Goal: Transaction & Acquisition: Purchase product/service

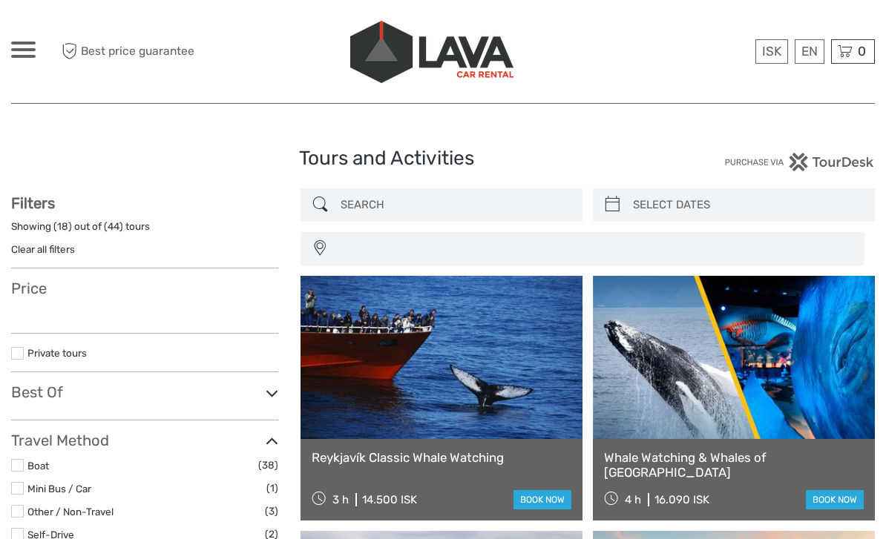
select select
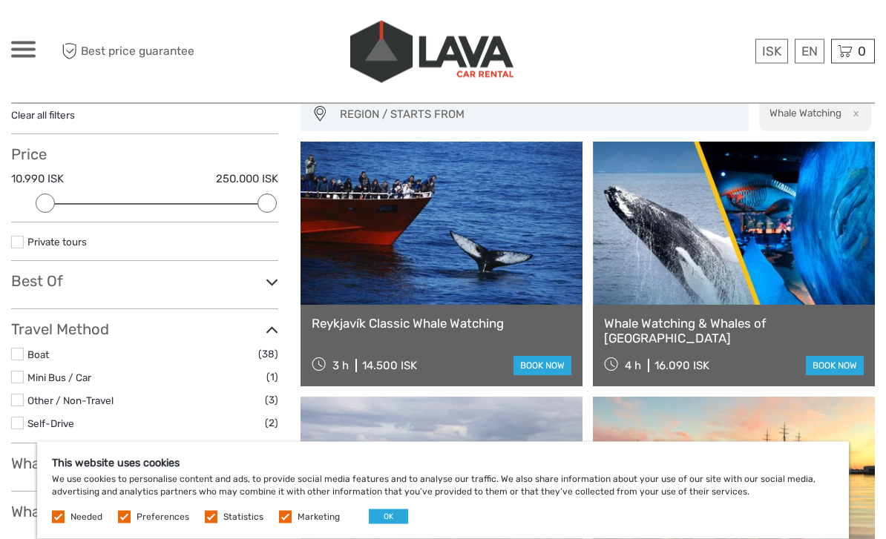
scroll to position [135, 0]
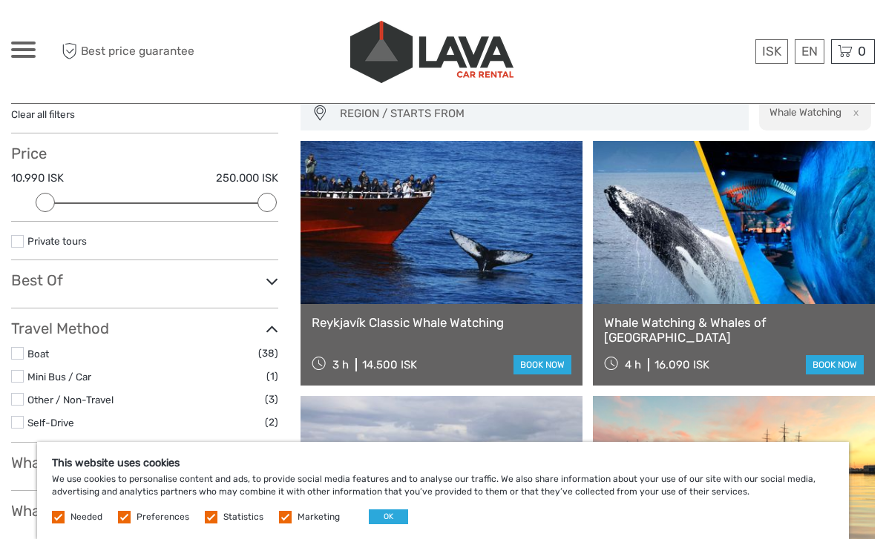
click at [375, 524] on button "OK" at bounding box center [388, 517] width 39 height 15
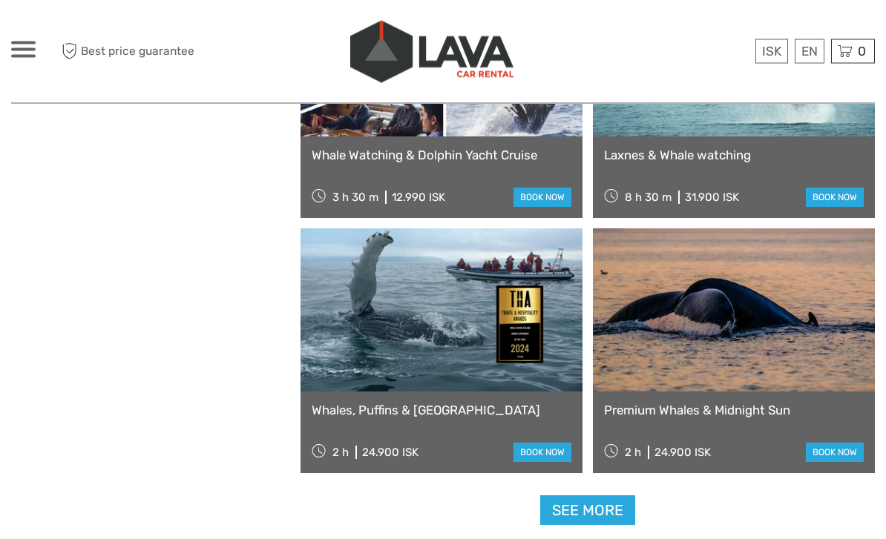
scroll to position [2089, 0]
click at [614, 513] on link "See more" at bounding box center [587, 511] width 95 height 30
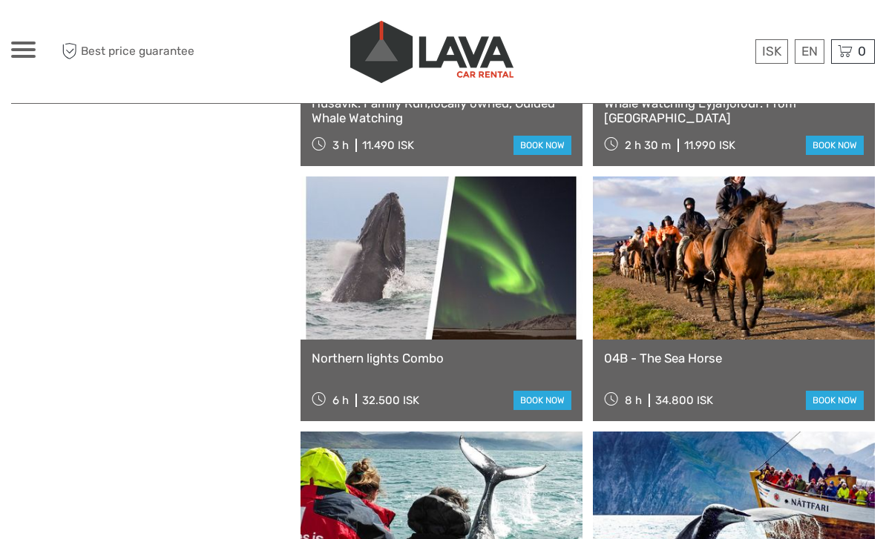
scroll to position [4330, 0]
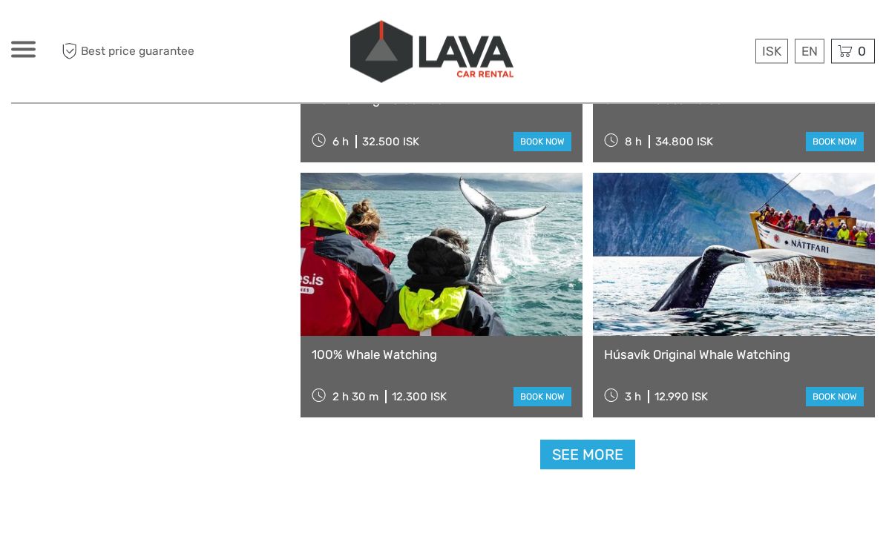
click at [623, 466] on link "See more" at bounding box center [587, 456] width 95 height 30
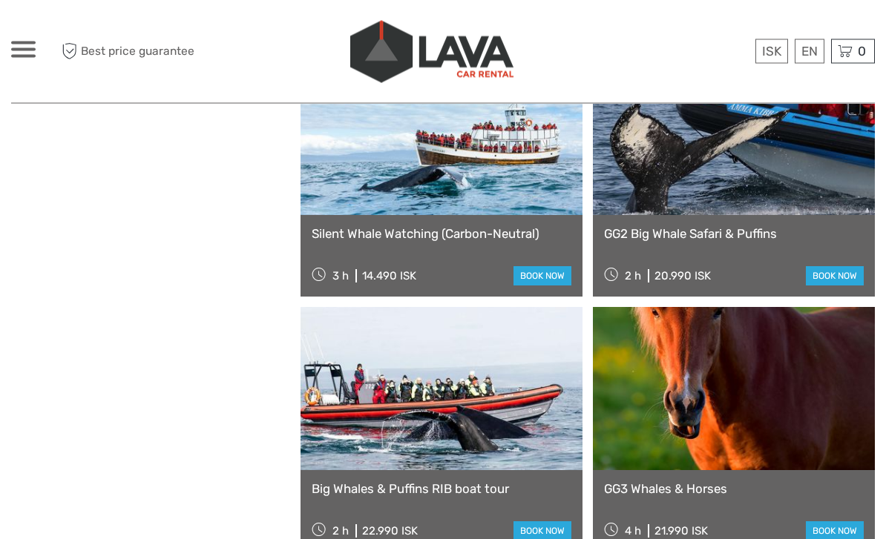
scroll to position [5327, 0]
click at [844, 271] on link "book now" at bounding box center [835, 275] width 58 height 19
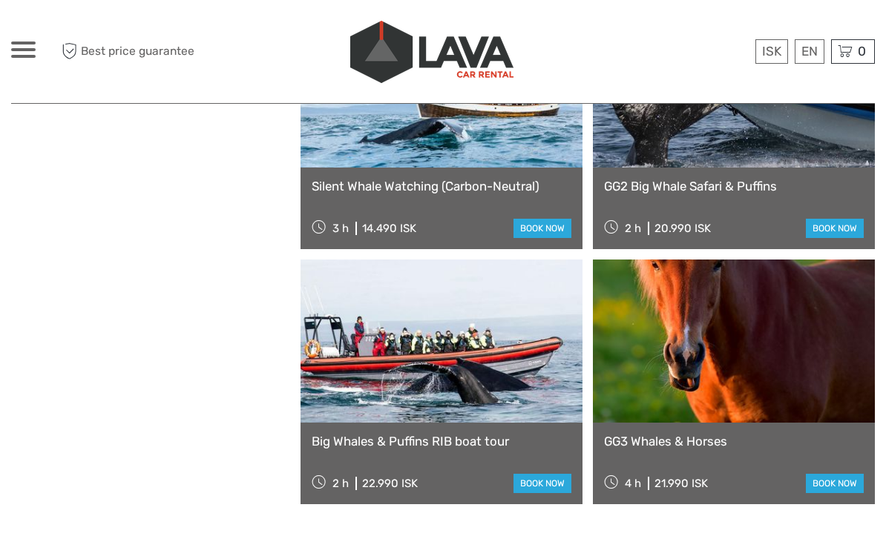
click at [840, 228] on link "book now" at bounding box center [835, 228] width 58 height 19
click at [846, 226] on link "book now" at bounding box center [835, 228] width 58 height 19
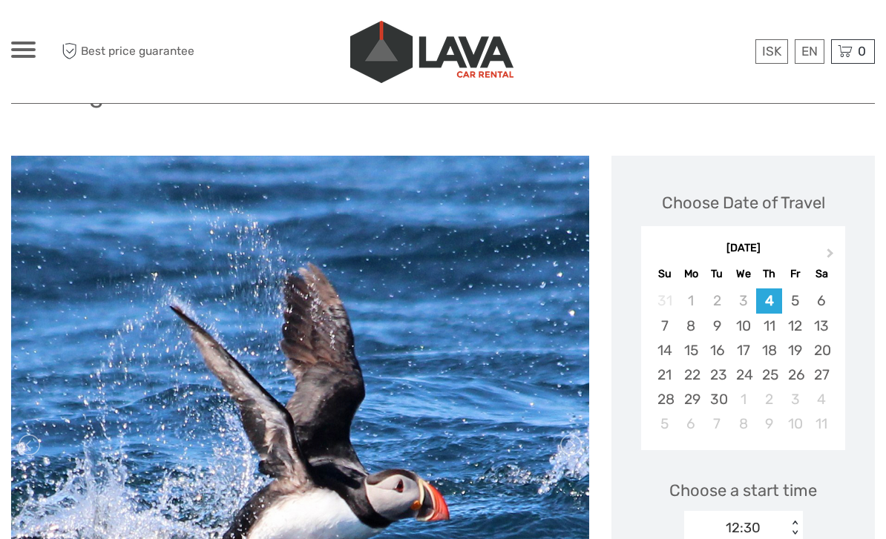
scroll to position [133, 0]
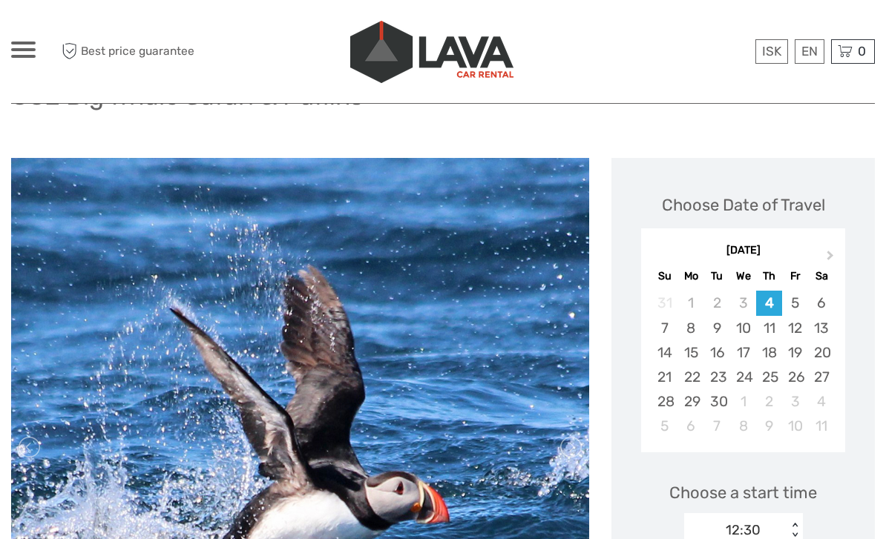
click at [789, 352] on div "19" at bounding box center [795, 352] width 26 height 24
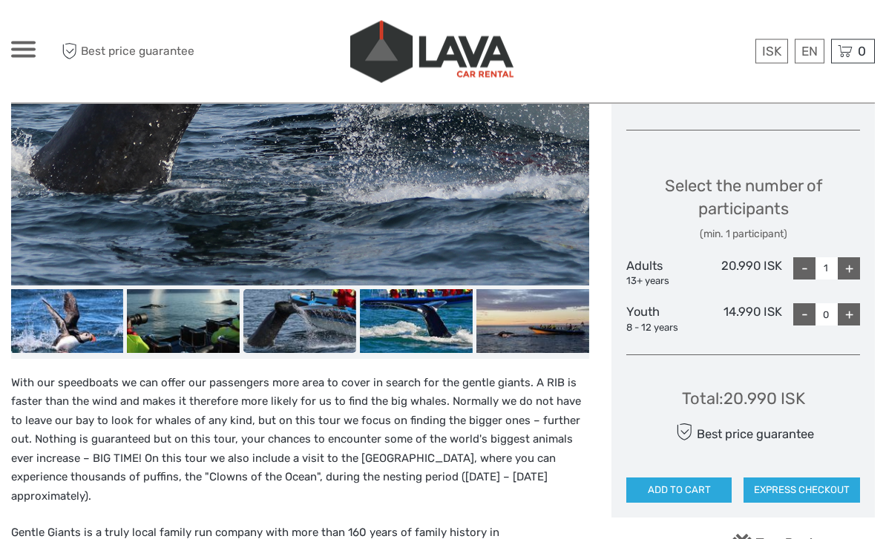
scroll to position [570, 0]
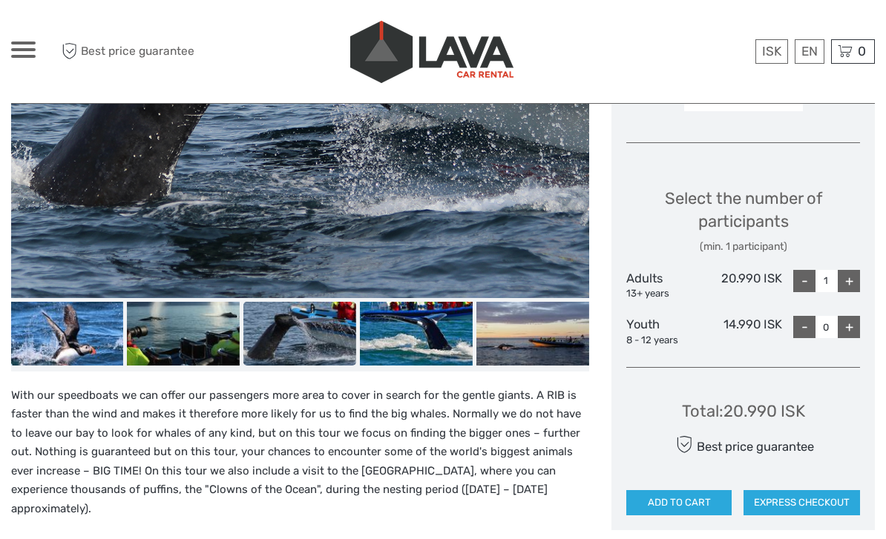
click at [852, 273] on div "+" at bounding box center [848, 281] width 22 height 22
type input "2"
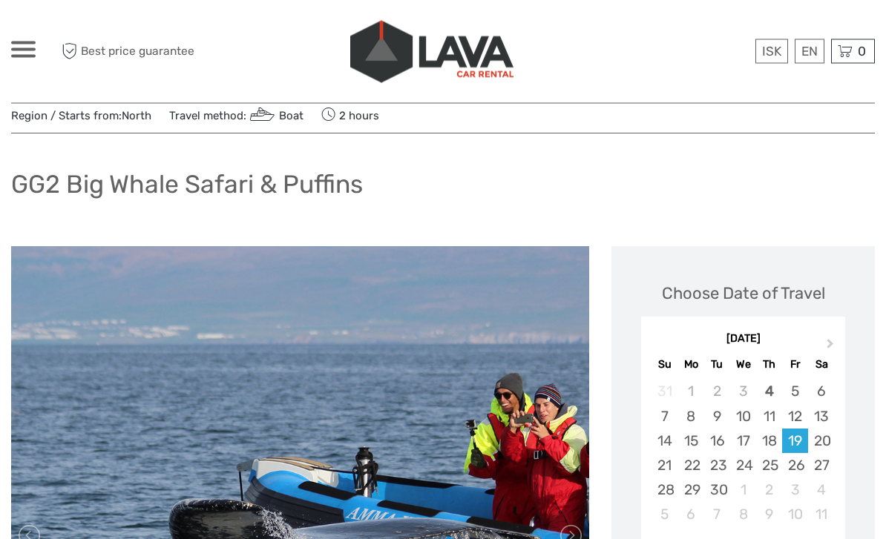
scroll to position [0, 0]
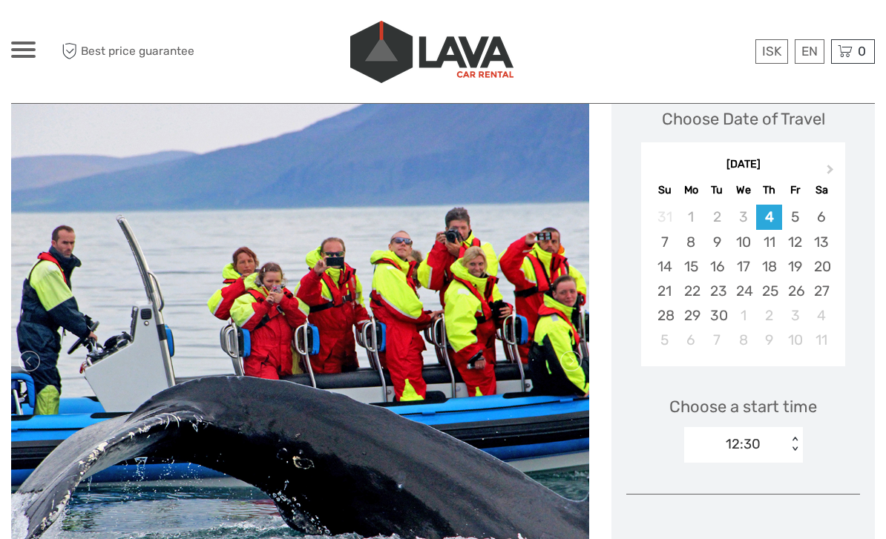
scroll to position [220, 0]
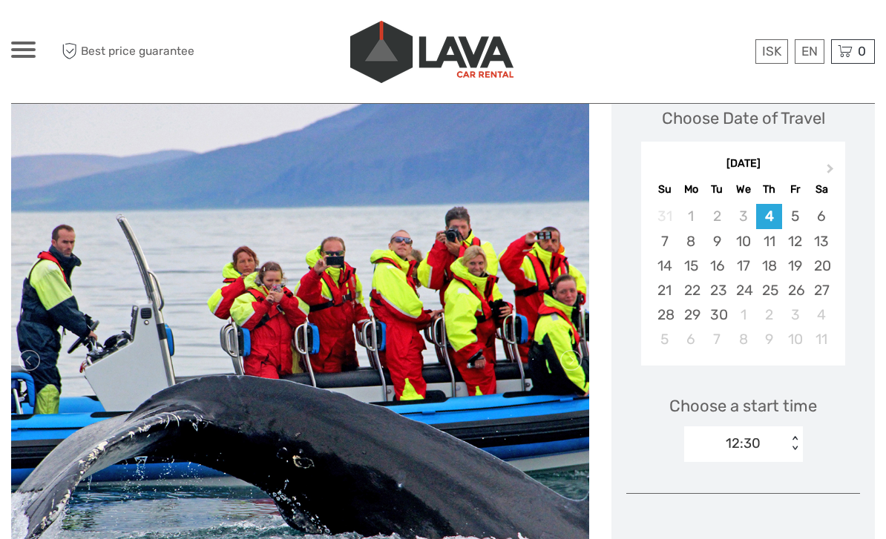
click at [803, 262] on div "19" at bounding box center [795, 266] width 26 height 24
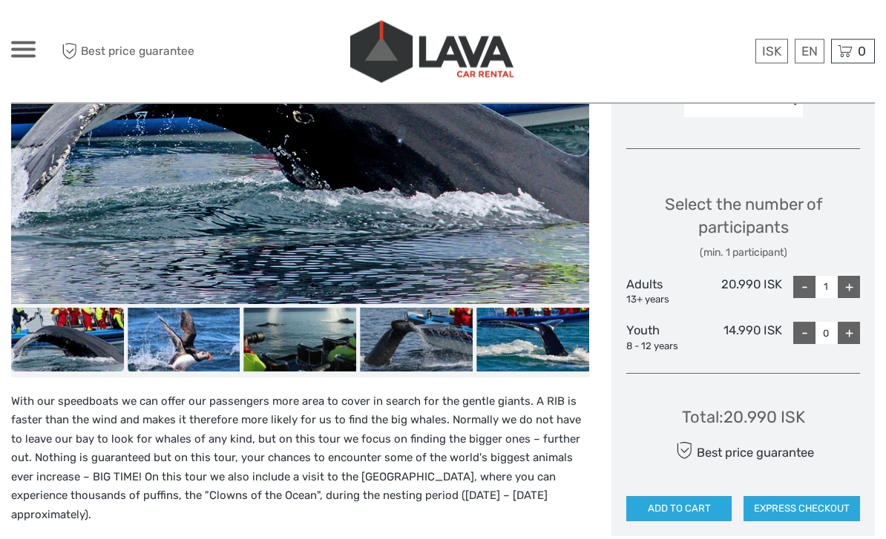
click at [849, 279] on div "+" at bounding box center [848, 288] width 22 height 22
type input "2"
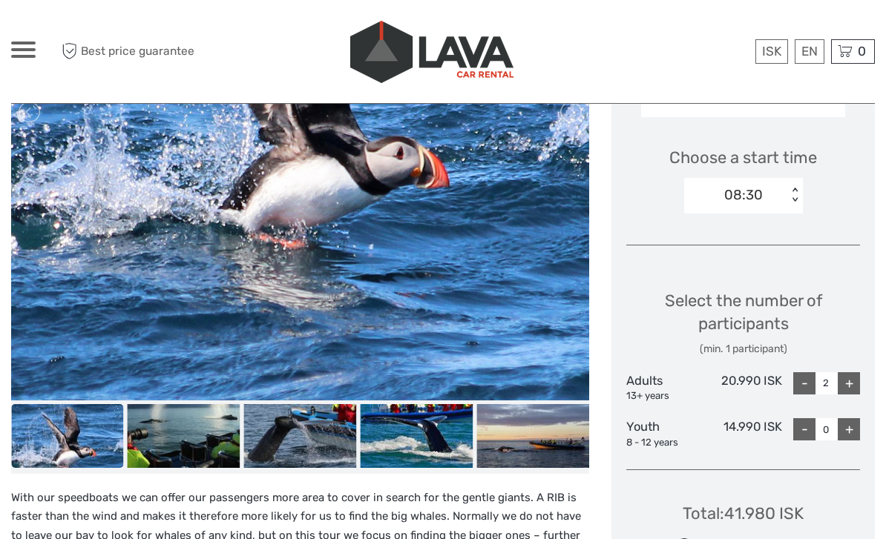
scroll to position [460, 0]
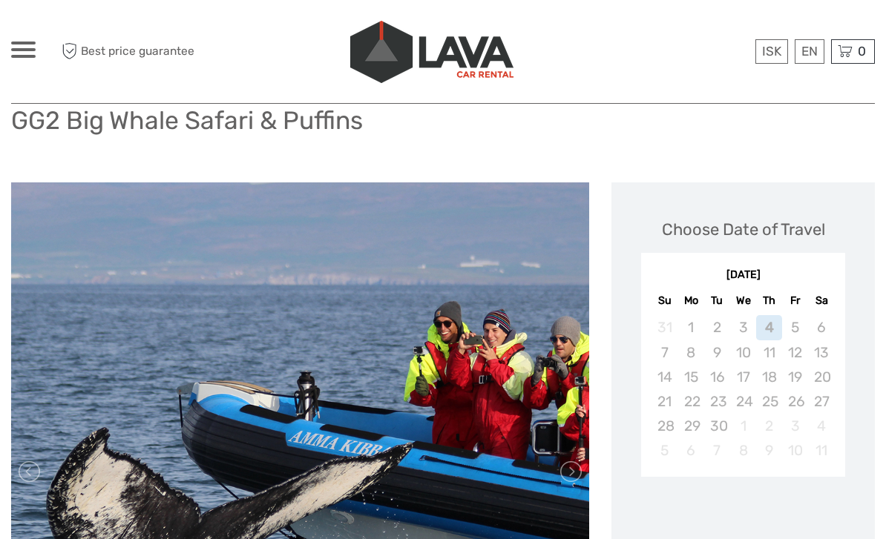
click at [793, 382] on div "19" at bounding box center [795, 377] width 26 height 24
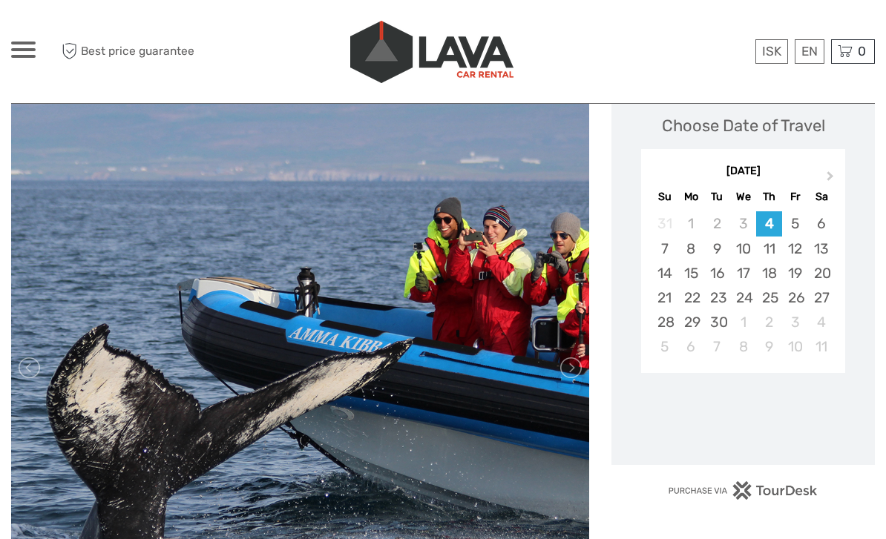
scroll to position [210, 0]
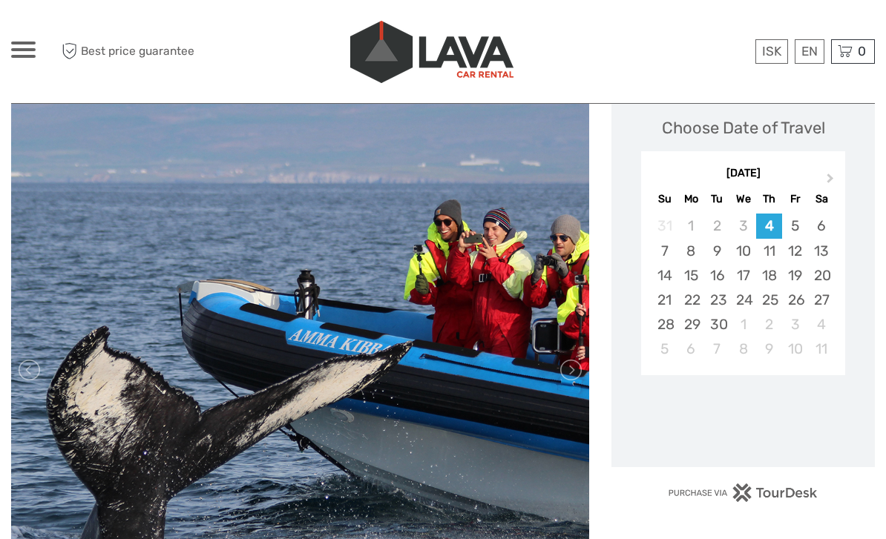
click at [791, 272] on div "19" at bounding box center [795, 275] width 26 height 24
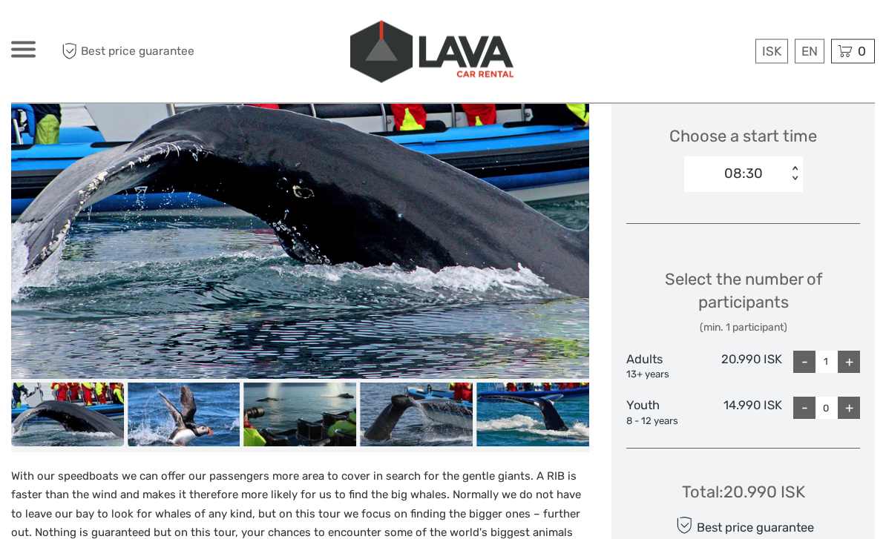
scroll to position [496, 0]
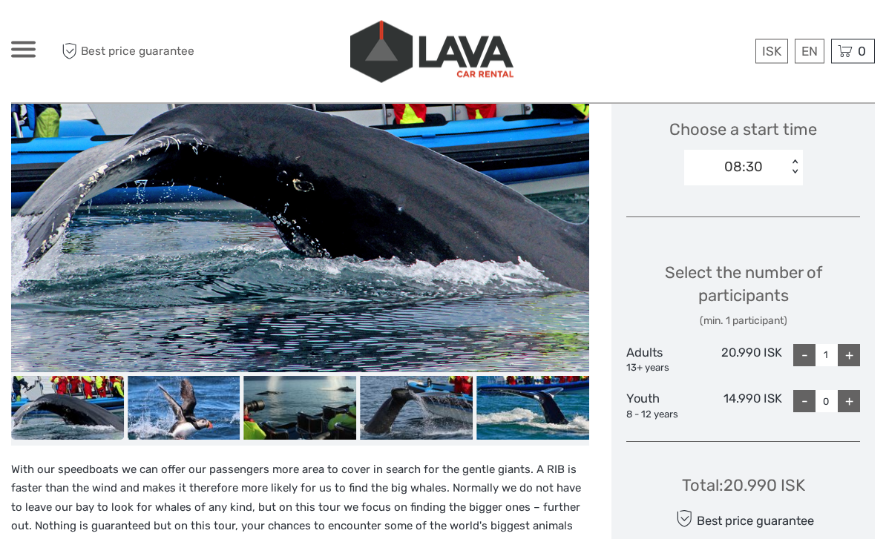
click at [843, 358] on div "+" at bounding box center [848, 356] width 22 height 22
type input "2"
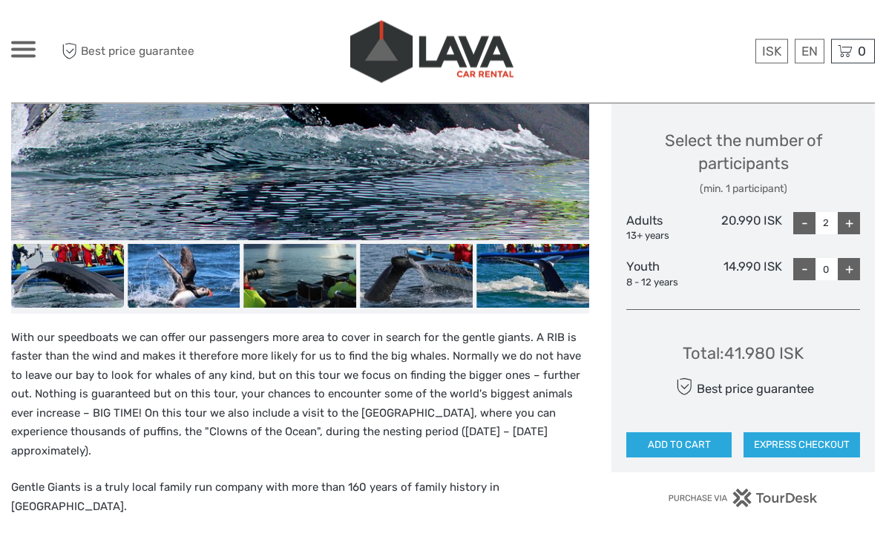
scroll to position [629, 0]
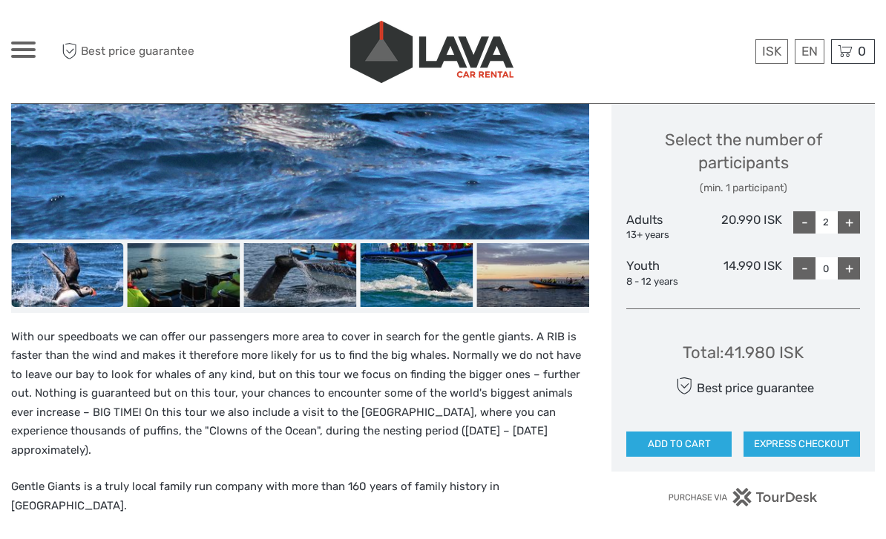
click at [707, 439] on button "ADD TO CART" at bounding box center [678, 444] width 105 height 25
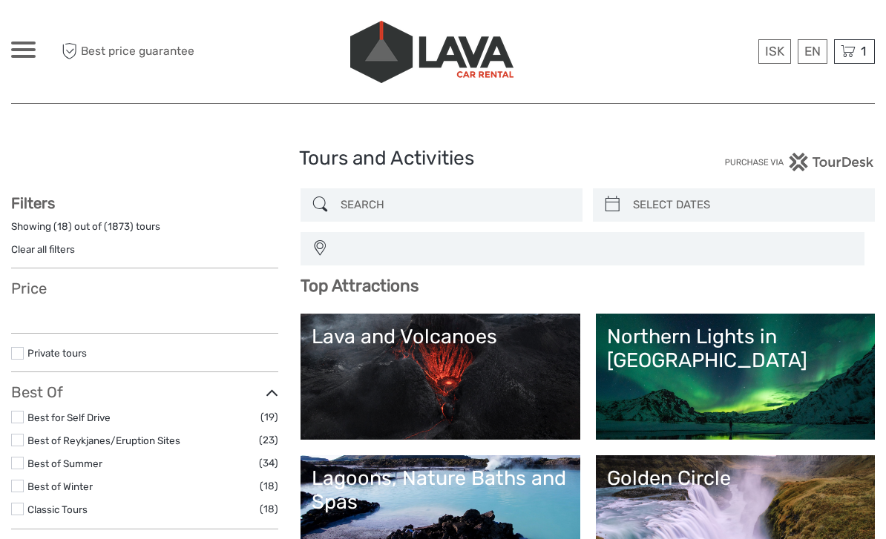
select select
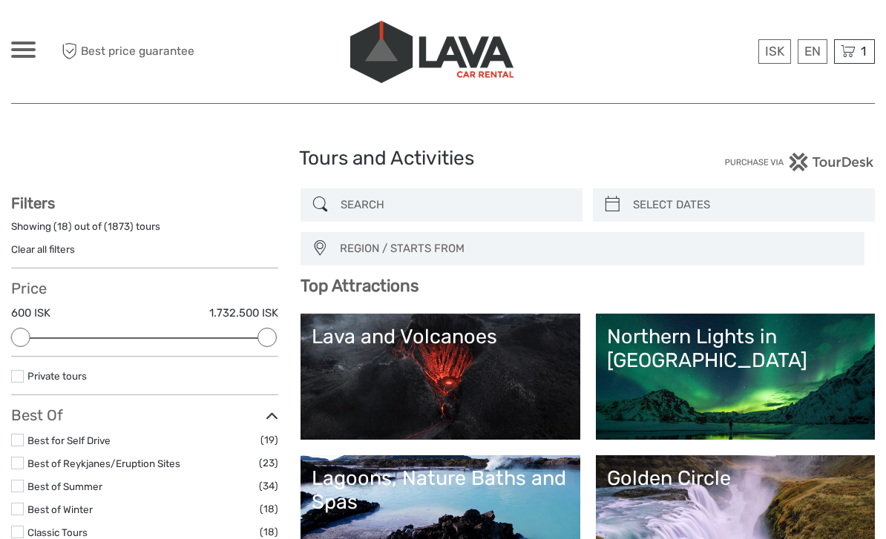
click at [859, 50] on span "1" at bounding box center [863, 51] width 10 height 15
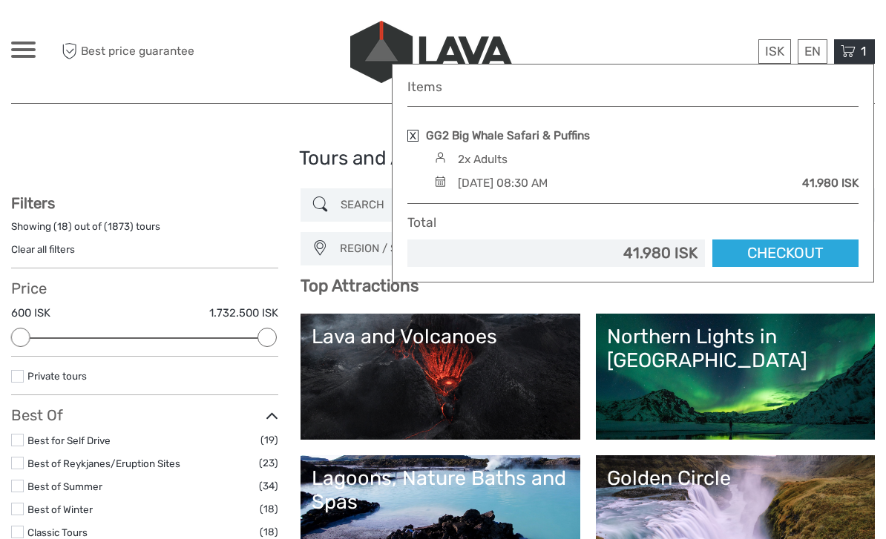
click at [811, 246] on link "Checkout" at bounding box center [785, 253] width 146 height 27
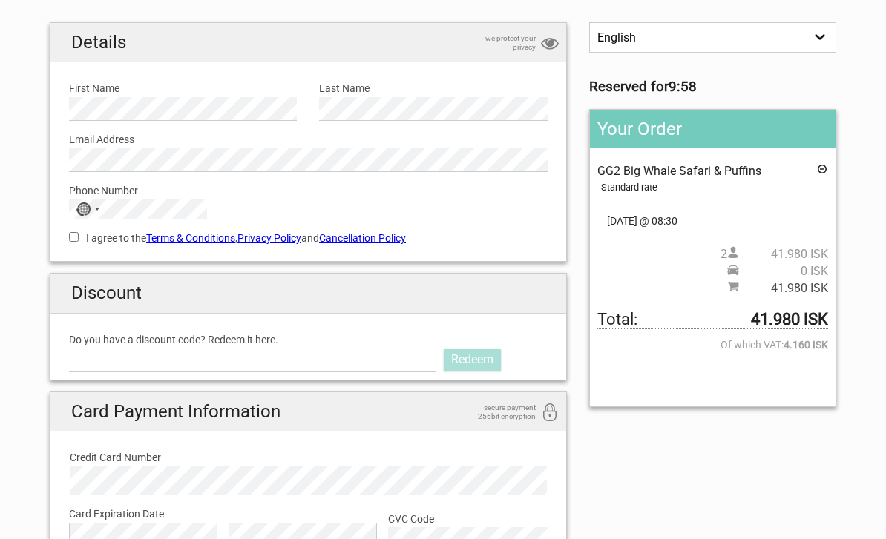
scroll to position [103, 0]
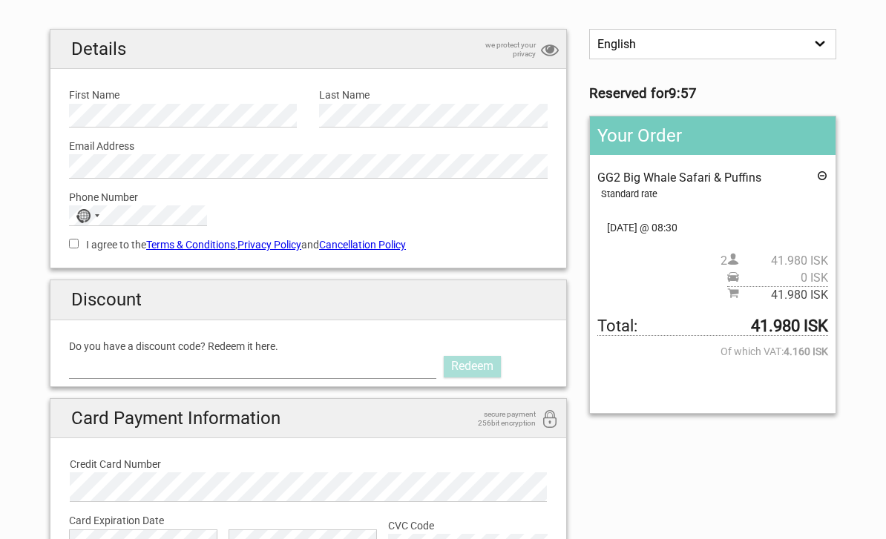
click at [93, 366] on input "Do you have a discount code? Redeem it here." at bounding box center [252, 367] width 367 height 24
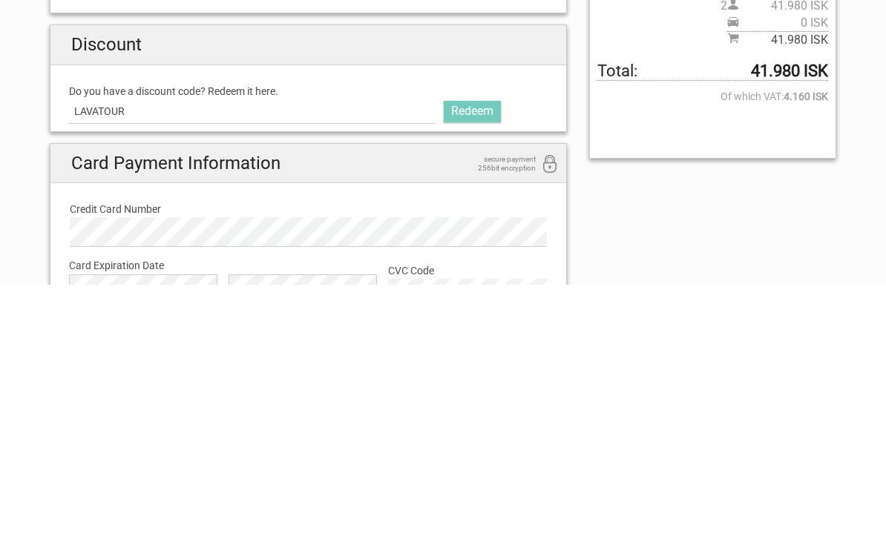
click at [484, 356] on link "Redeem" at bounding box center [472, 366] width 57 height 21
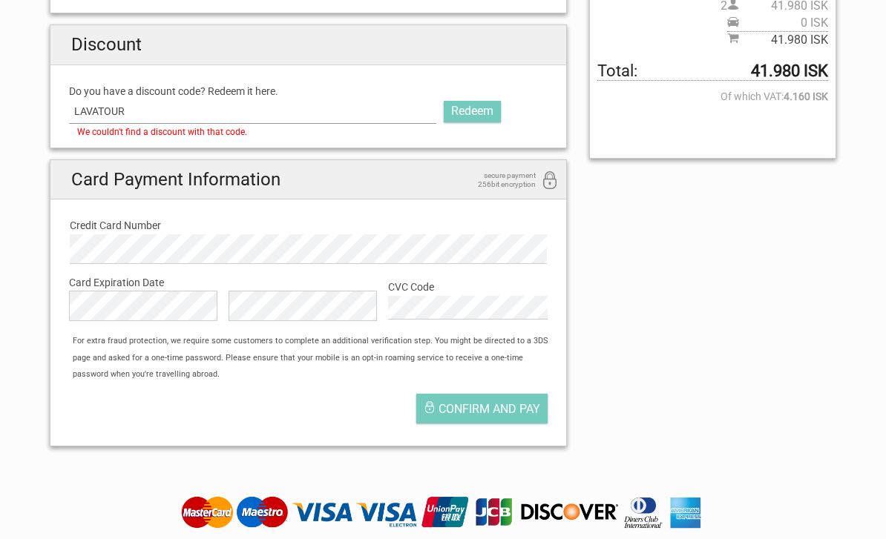
click at [182, 109] on input "LAVATOUR" at bounding box center [252, 111] width 367 height 24
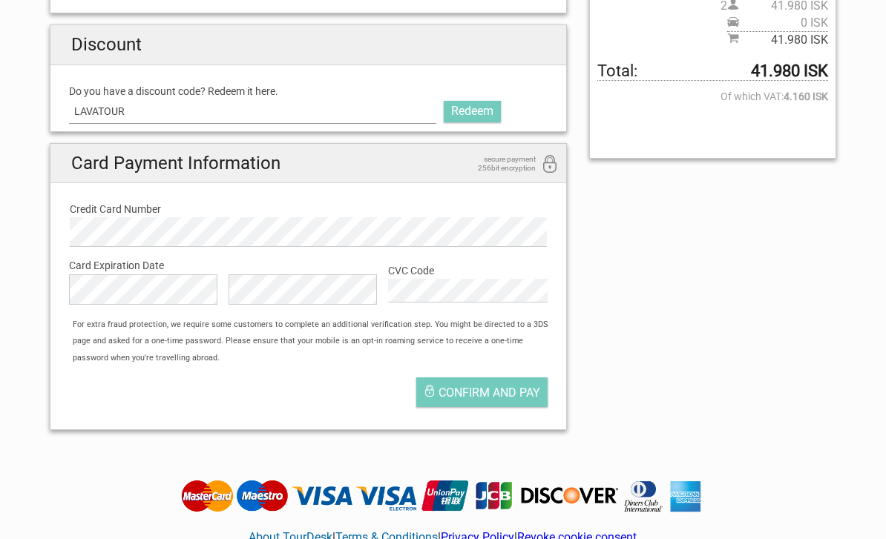
scroll to position [358, 0]
type input "LAVATOURS"
click at [478, 113] on link "Redeem" at bounding box center [472, 112] width 57 height 21
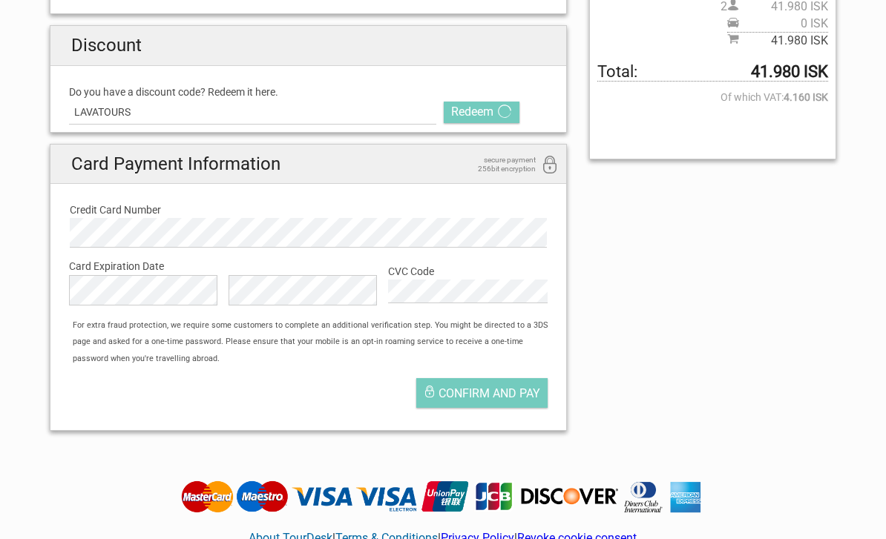
scroll to position [358, 0]
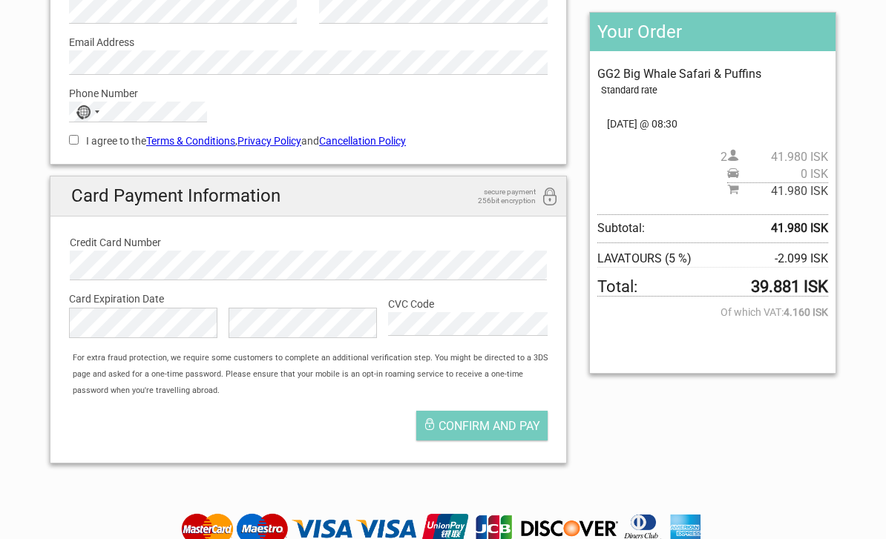
scroll to position [207, 0]
